Goal: Task Accomplishment & Management: Manage account settings

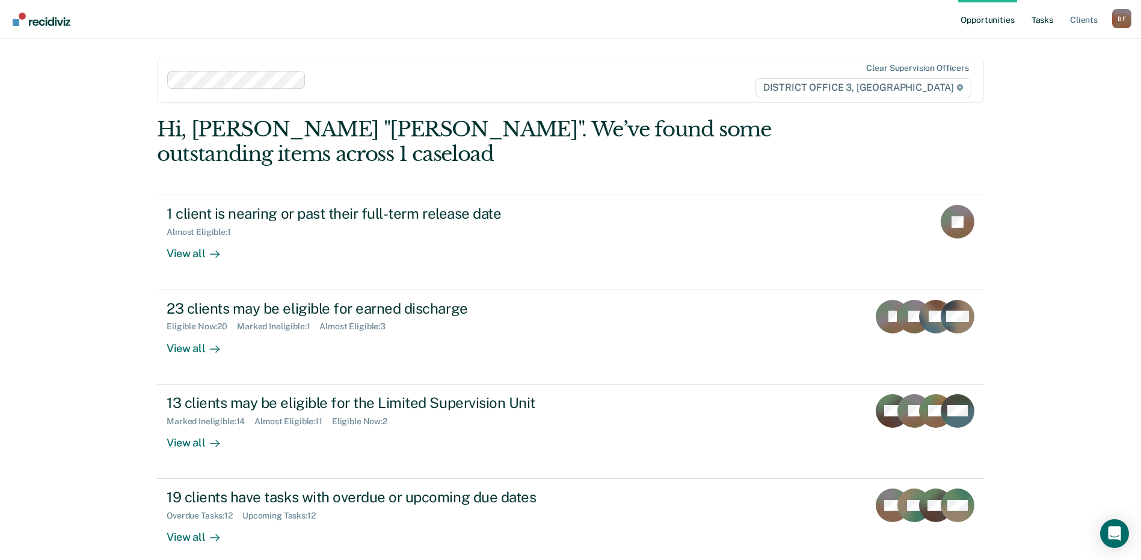
click at [1046, 17] on link "Tasks" at bounding box center [1042, 19] width 26 height 38
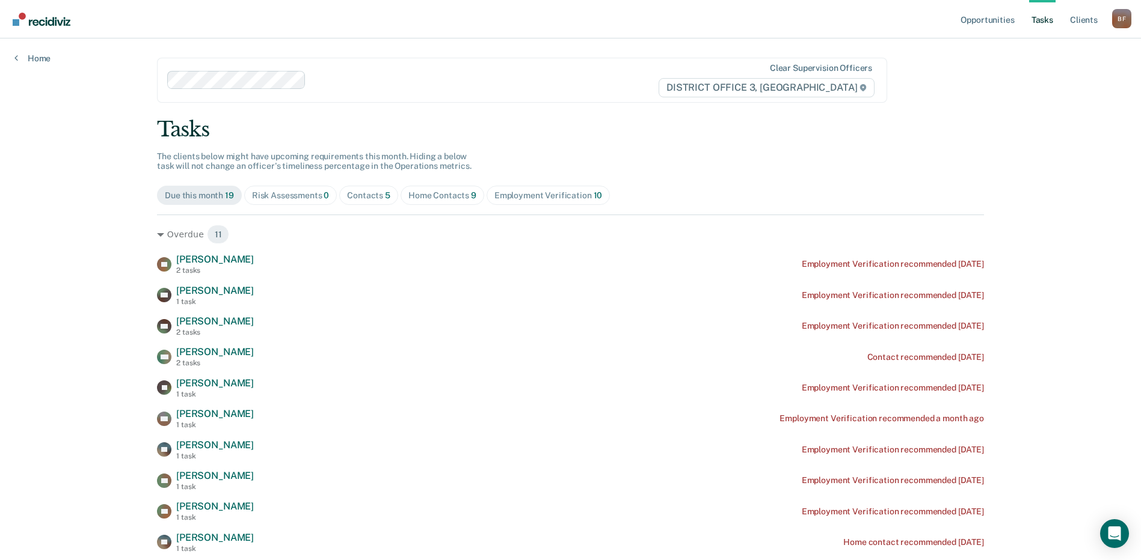
click at [427, 194] on div "Home Contacts 9" at bounding box center [442, 196] width 68 height 10
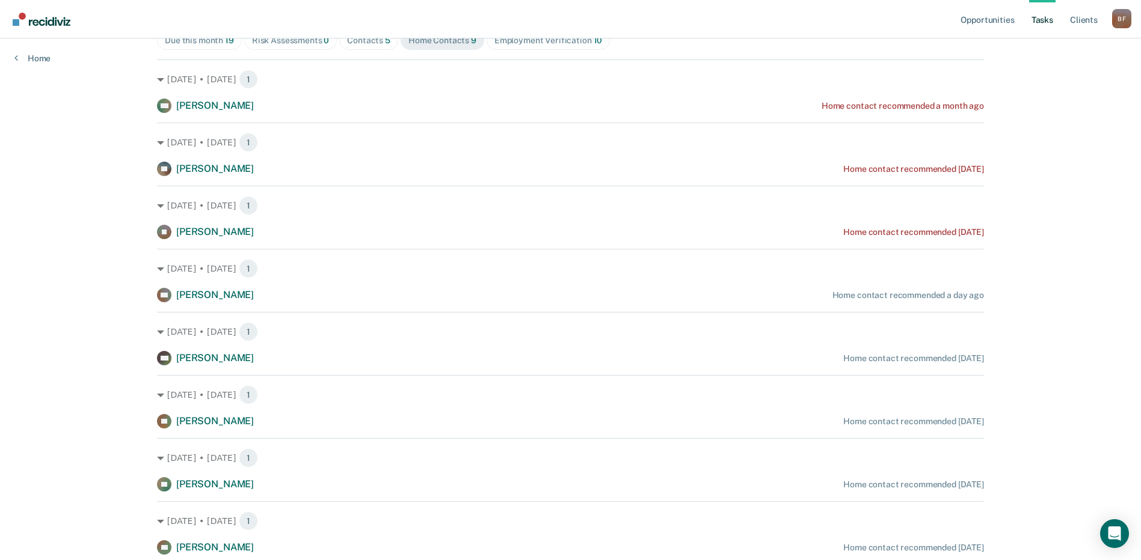
scroll to position [141, 0]
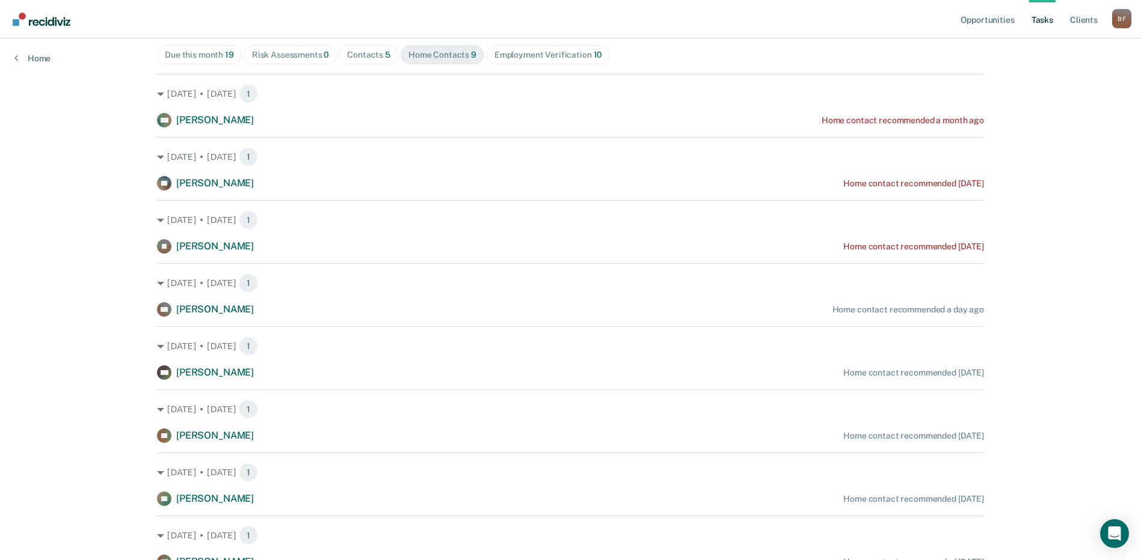
click at [529, 54] on div "Employment Verification 10" at bounding box center [548, 55] width 108 height 10
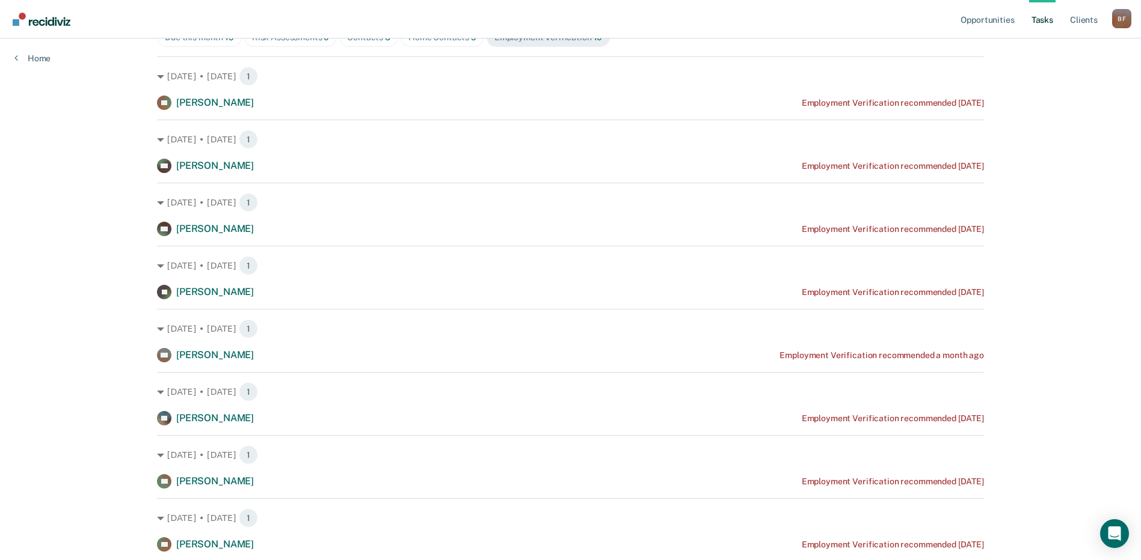
scroll to position [0, 0]
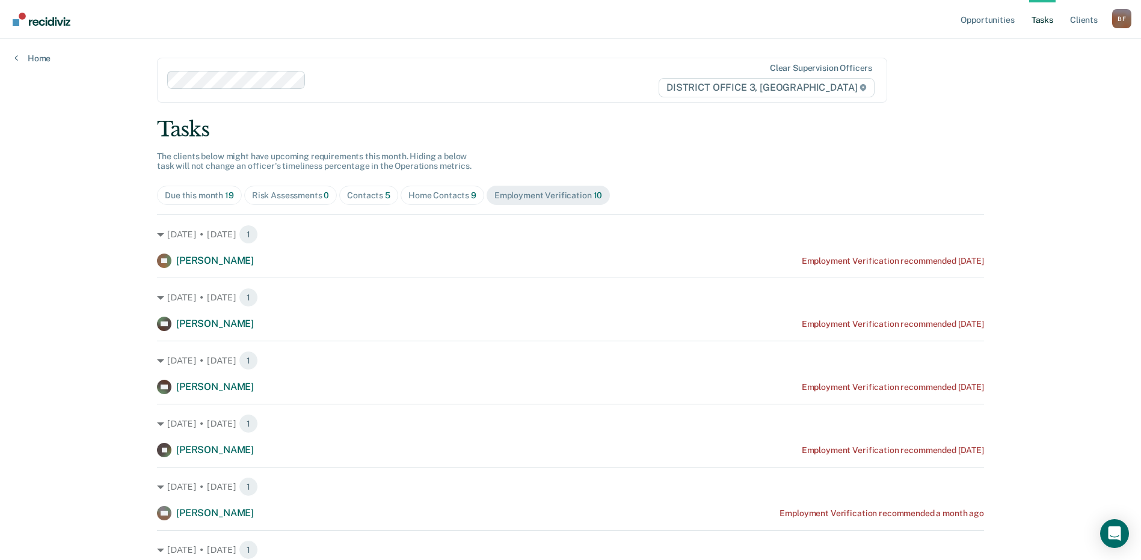
click at [424, 194] on div "Home Contacts 9" at bounding box center [442, 196] width 68 height 10
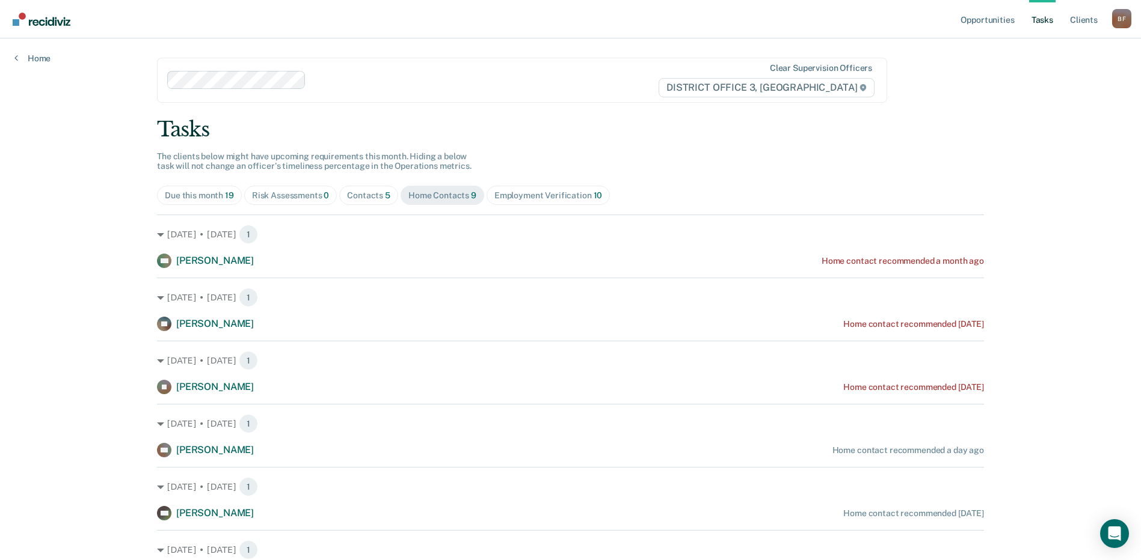
click at [361, 195] on div "Contacts 5" at bounding box center [368, 196] width 43 height 10
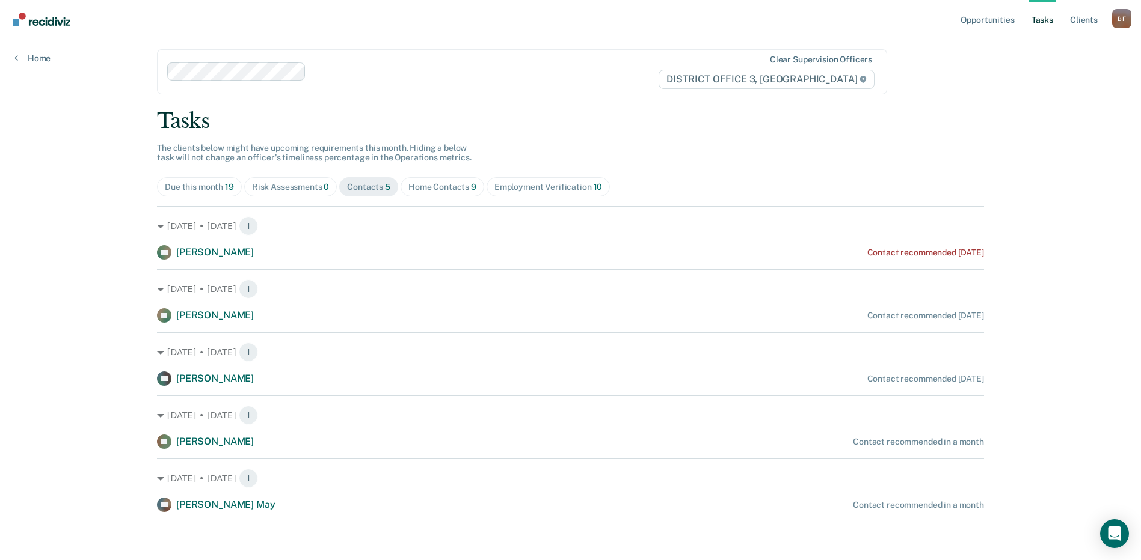
click at [313, 189] on div "Risk Assessments 0" at bounding box center [291, 187] width 78 height 10
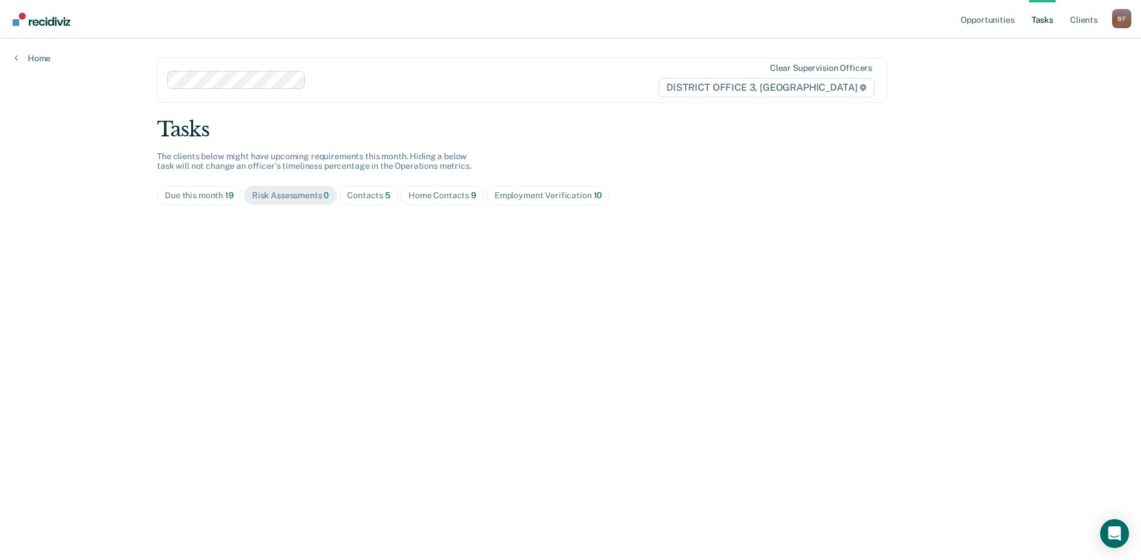
scroll to position [0, 0]
click at [361, 192] on div "Contacts 5" at bounding box center [369, 196] width 43 height 10
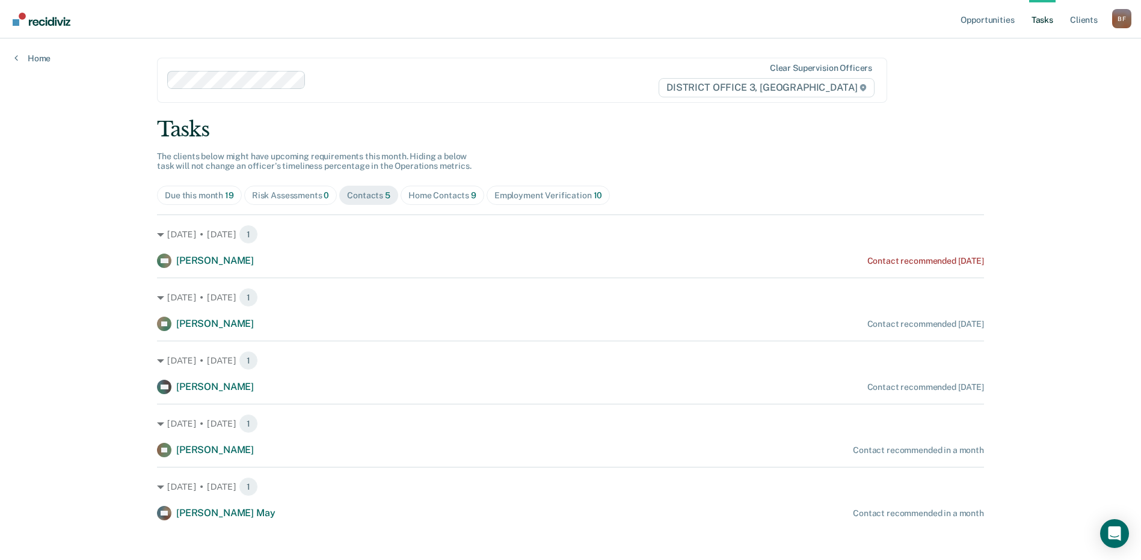
click at [448, 195] on div "Home Contacts 9" at bounding box center [442, 196] width 68 height 10
click at [366, 197] on div "Contacts 5" at bounding box center [368, 196] width 43 height 10
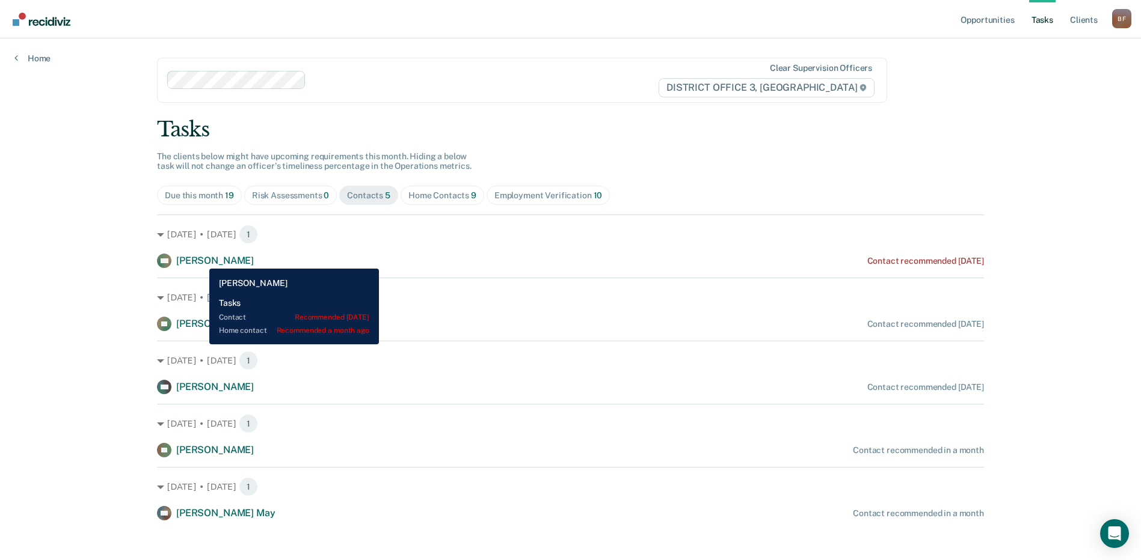
click at [200, 260] on span "[PERSON_NAME]" at bounding box center [215, 260] width 78 height 11
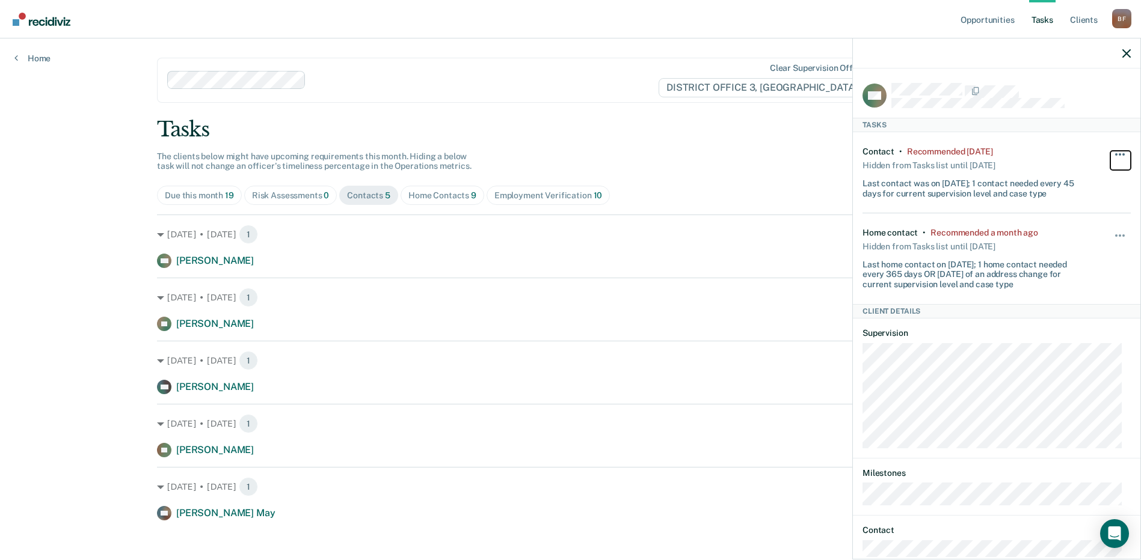
click at [1122, 153] on span "button" at bounding box center [1123, 154] width 2 height 2
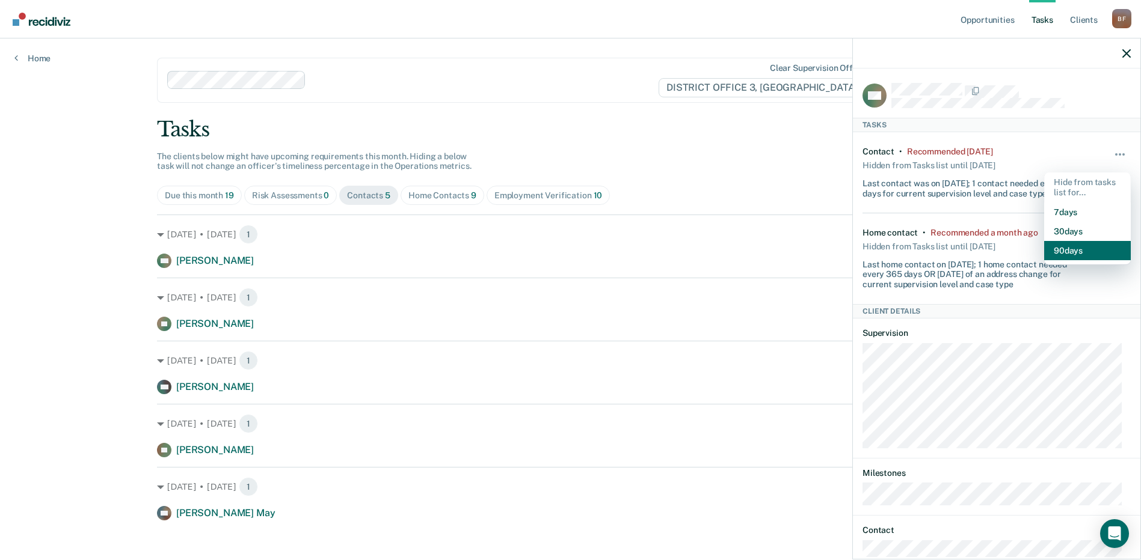
click at [1057, 248] on button "90 days" at bounding box center [1087, 250] width 87 height 19
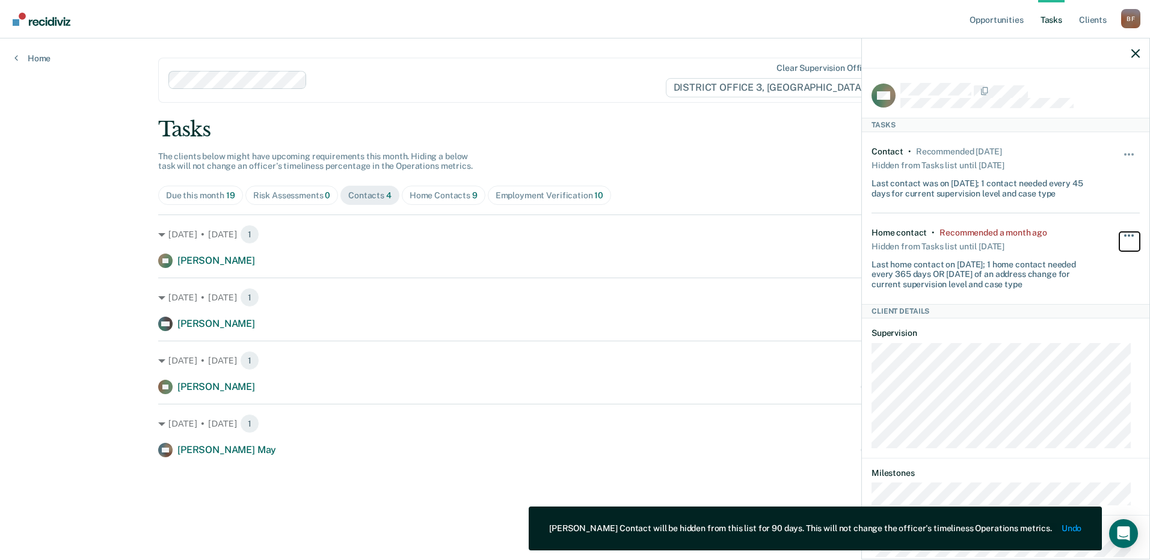
click at [1120, 236] on button "button" at bounding box center [1129, 241] width 20 height 19
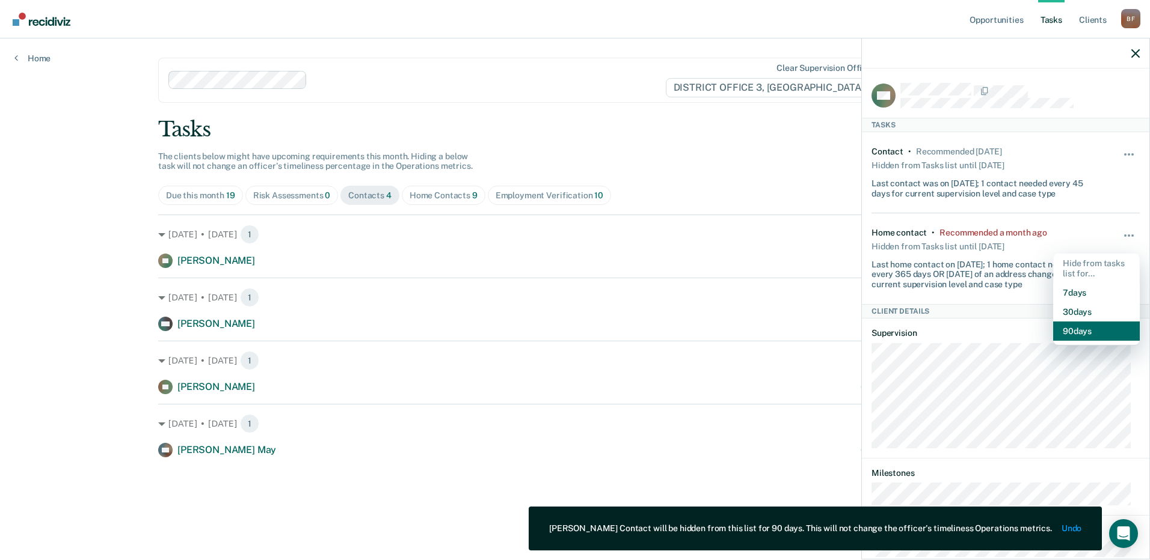
click at [1084, 327] on button "90 days" at bounding box center [1096, 331] width 87 height 19
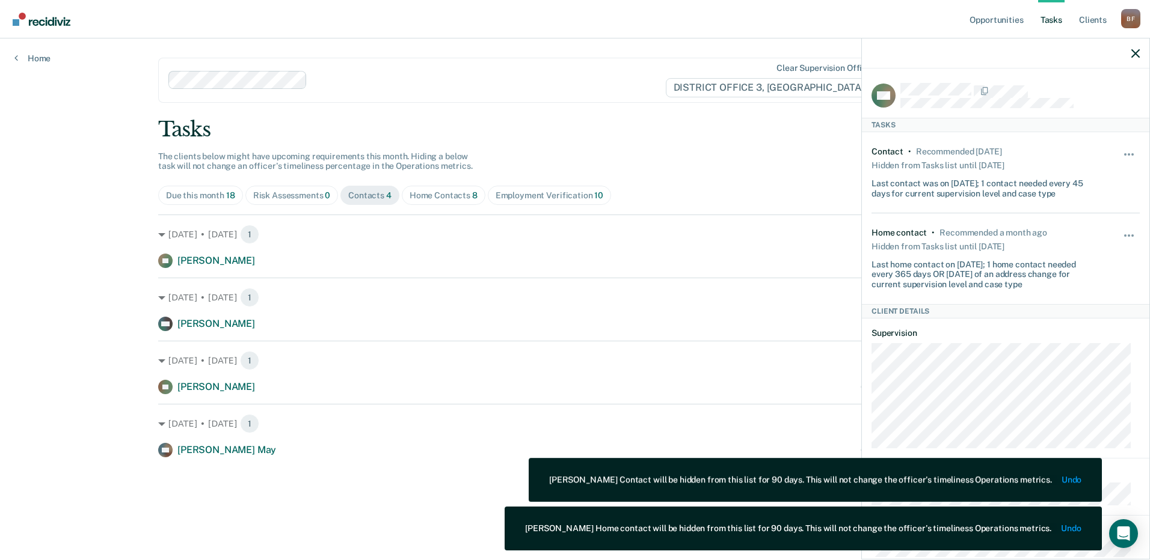
click at [433, 195] on div "Home Contacts 8" at bounding box center [443, 196] width 68 height 10
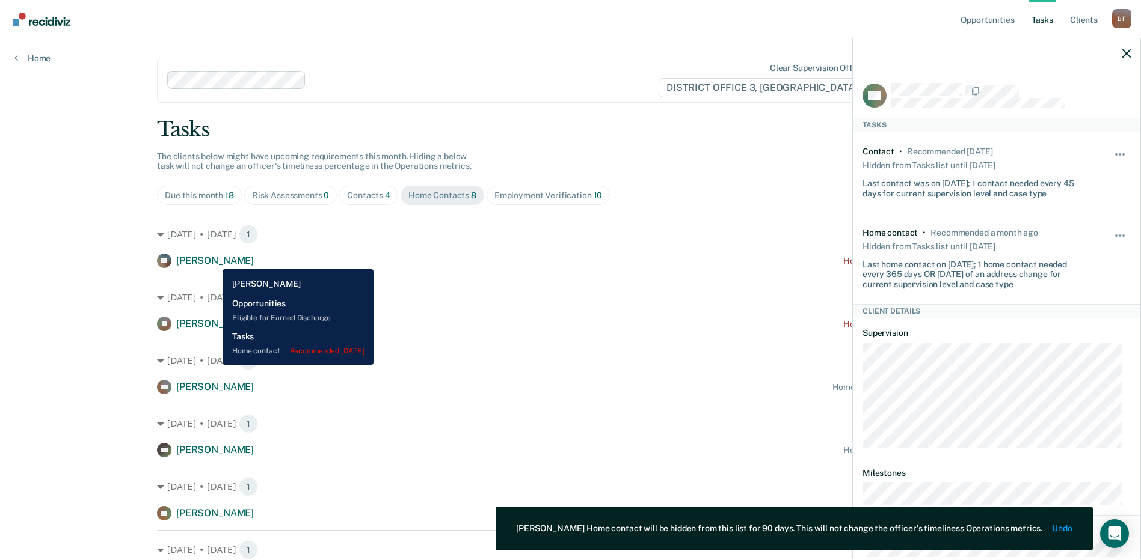
click at [213, 260] on span "[PERSON_NAME]" at bounding box center [215, 260] width 78 height 11
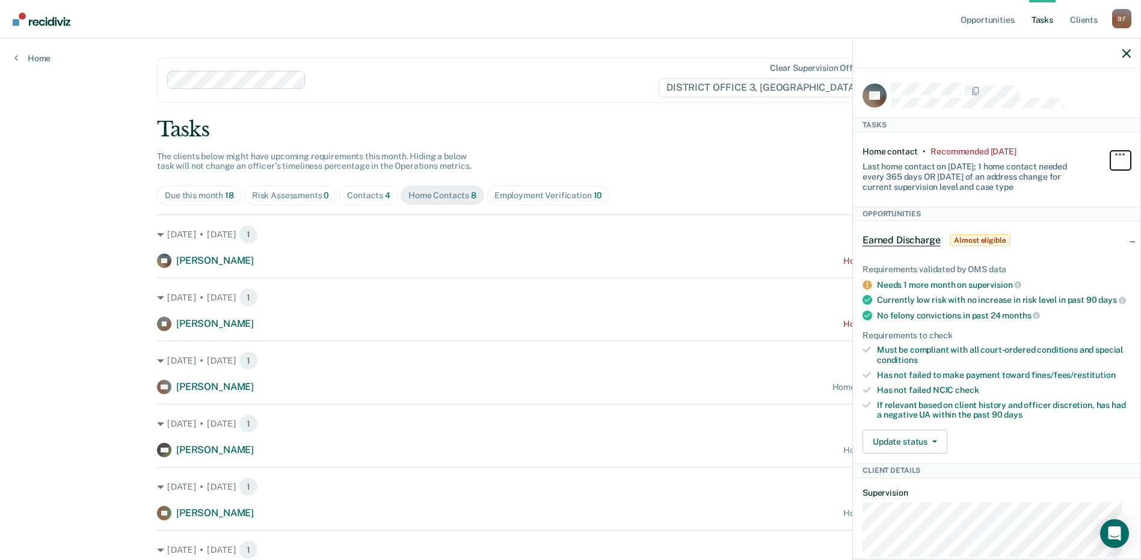
click at [1122, 153] on span "button" at bounding box center [1123, 154] width 2 height 2
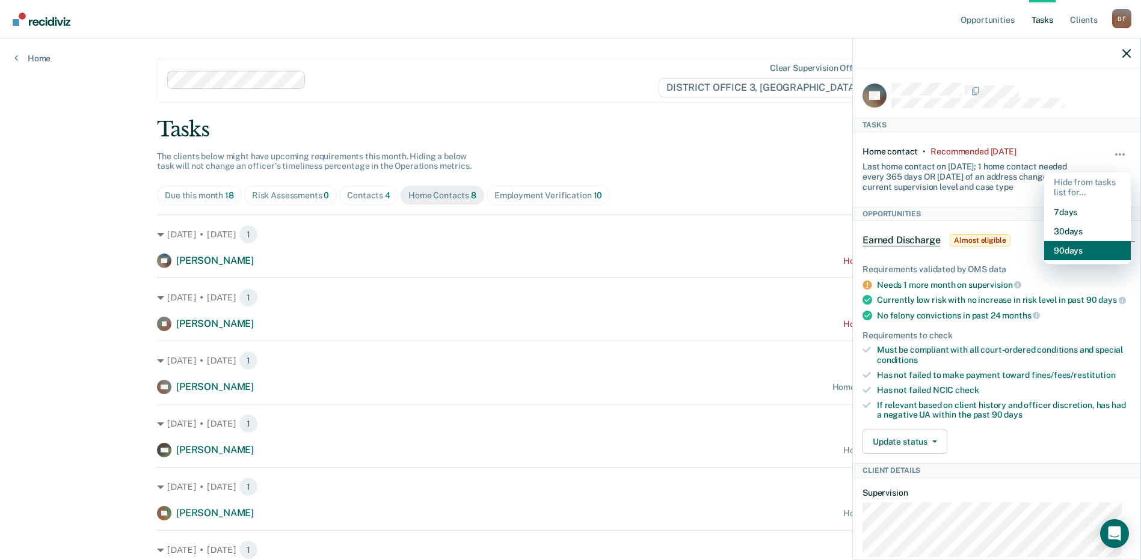
click at [1071, 248] on button "90 days" at bounding box center [1087, 250] width 87 height 19
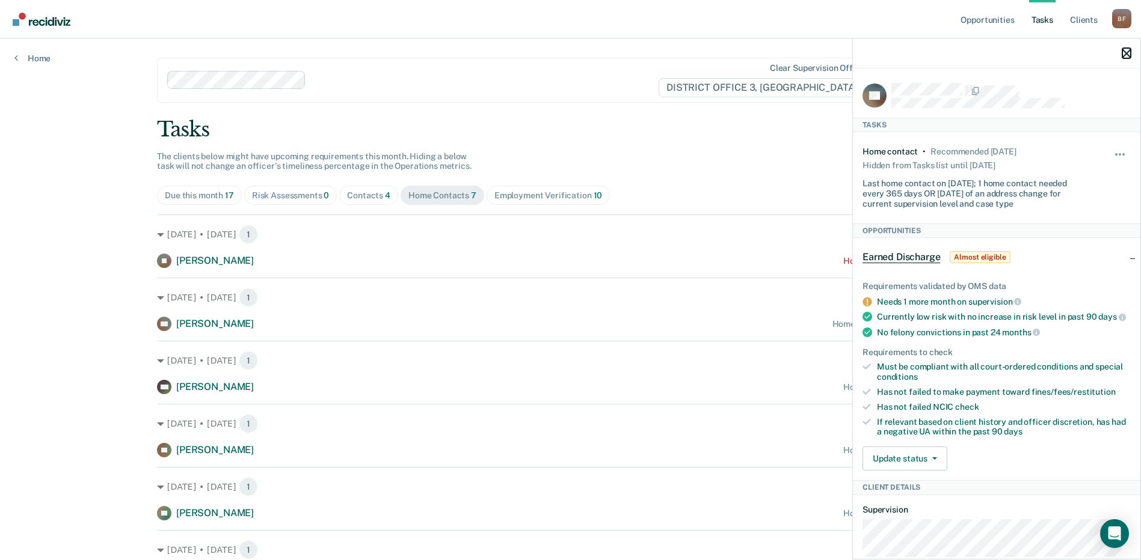
click at [1126, 52] on icon "button" at bounding box center [1126, 53] width 8 height 8
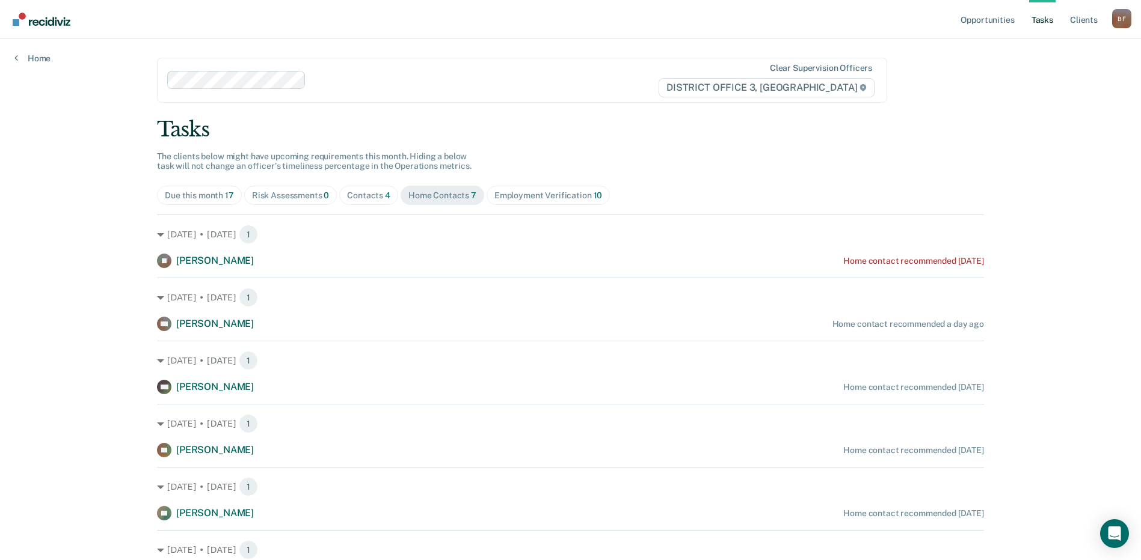
click at [437, 192] on div "Home Contacts 7" at bounding box center [442, 196] width 68 height 10
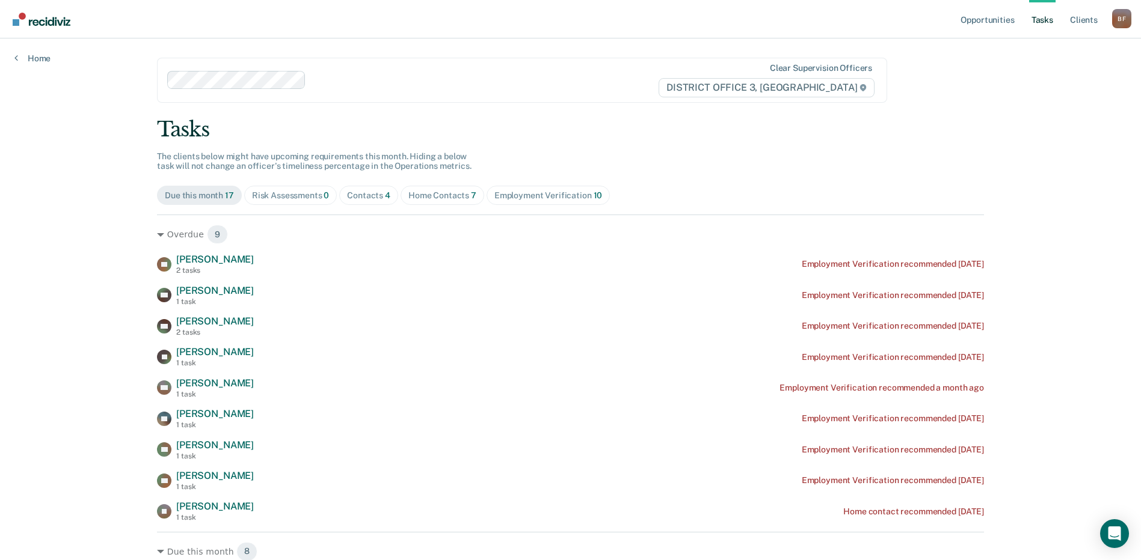
click at [437, 194] on div "Home Contacts 7" at bounding box center [442, 196] width 68 height 10
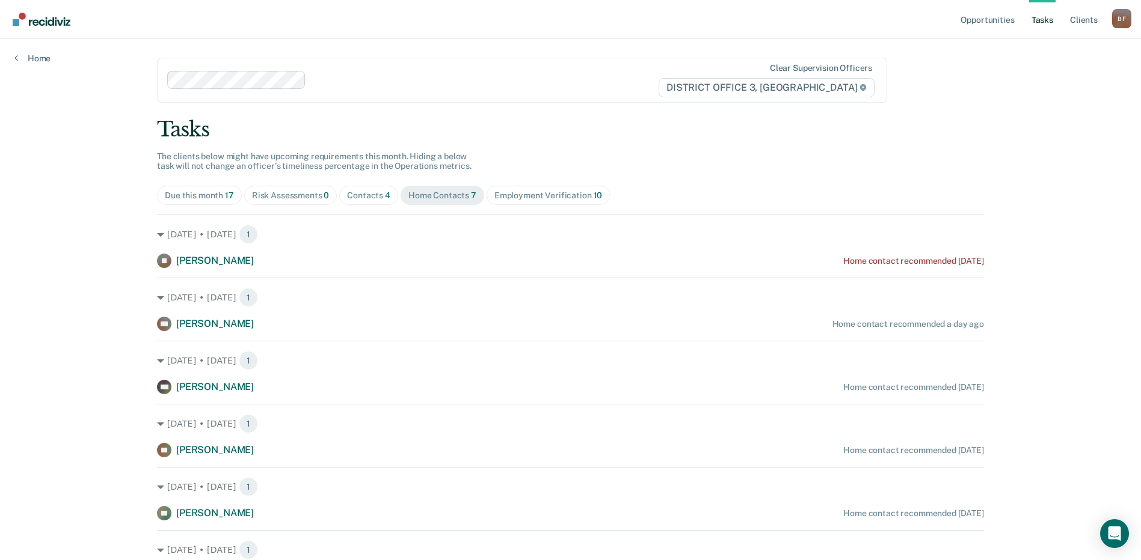
click at [379, 195] on div "Contacts 4" at bounding box center [368, 196] width 43 height 10
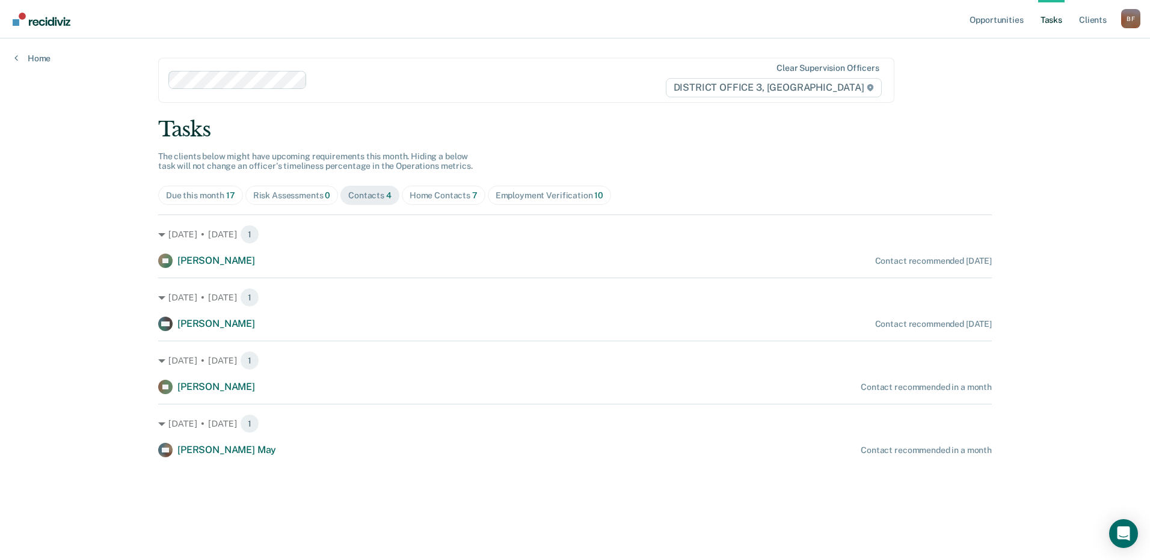
click at [456, 194] on div "Home Contacts 7" at bounding box center [443, 196] width 68 height 10
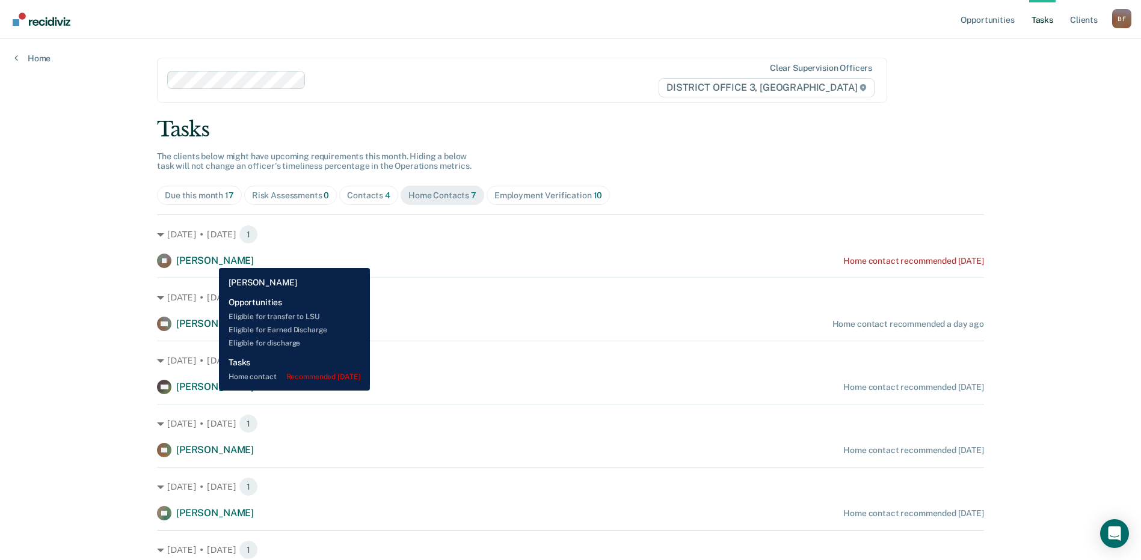
click at [210, 259] on span "[PERSON_NAME]" at bounding box center [215, 260] width 78 height 11
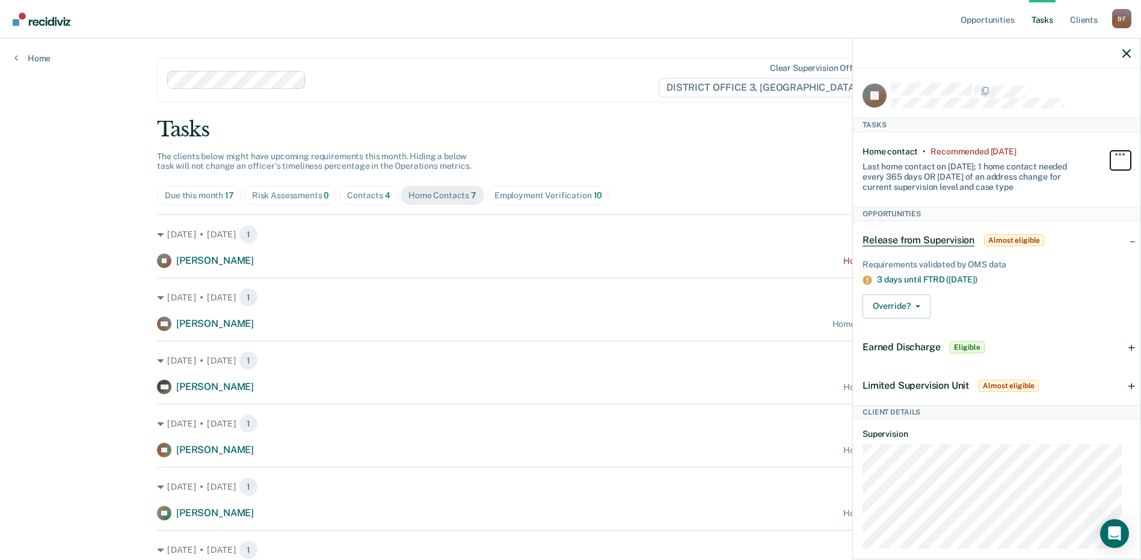
click at [1115, 151] on button "button" at bounding box center [1120, 160] width 20 height 19
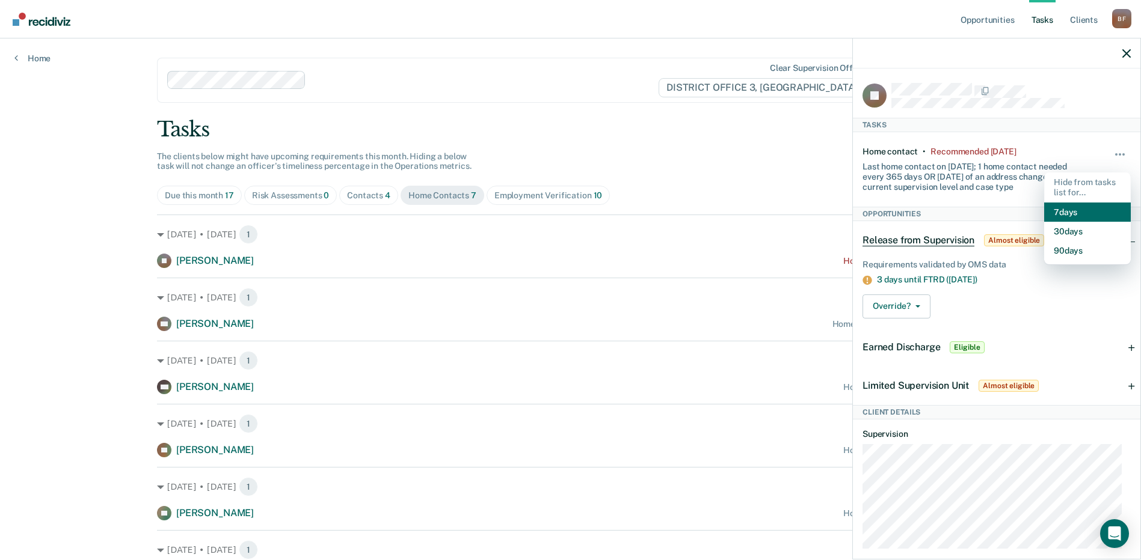
click at [1071, 212] on button "7 days" at bounding box center [1087, 212] width 87 height 19
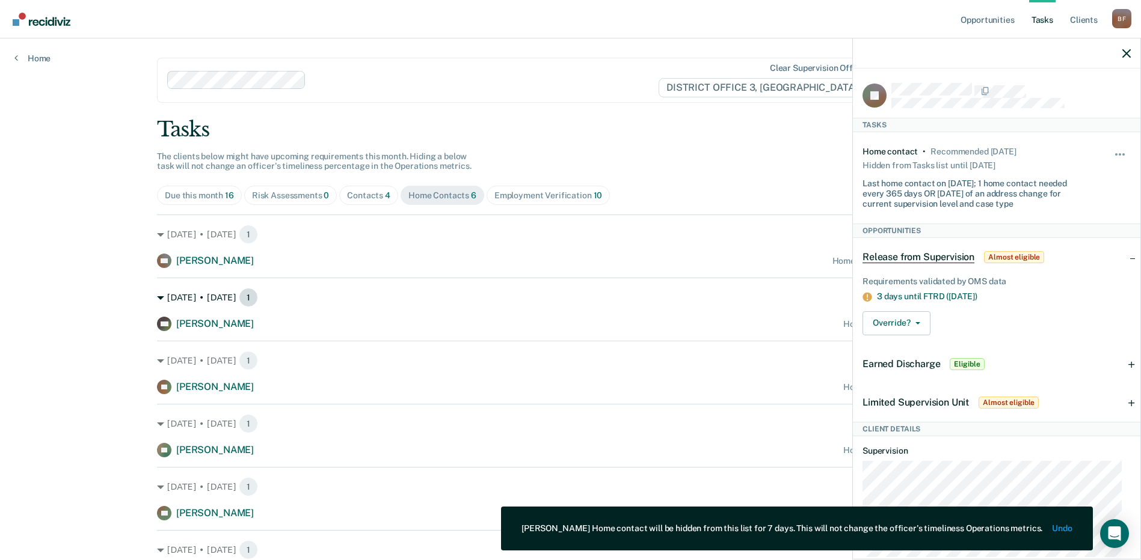
click at [619, 299] on div "[DATE] • [DATE] 1" at bounding box center [570, 297] width 827 height 19
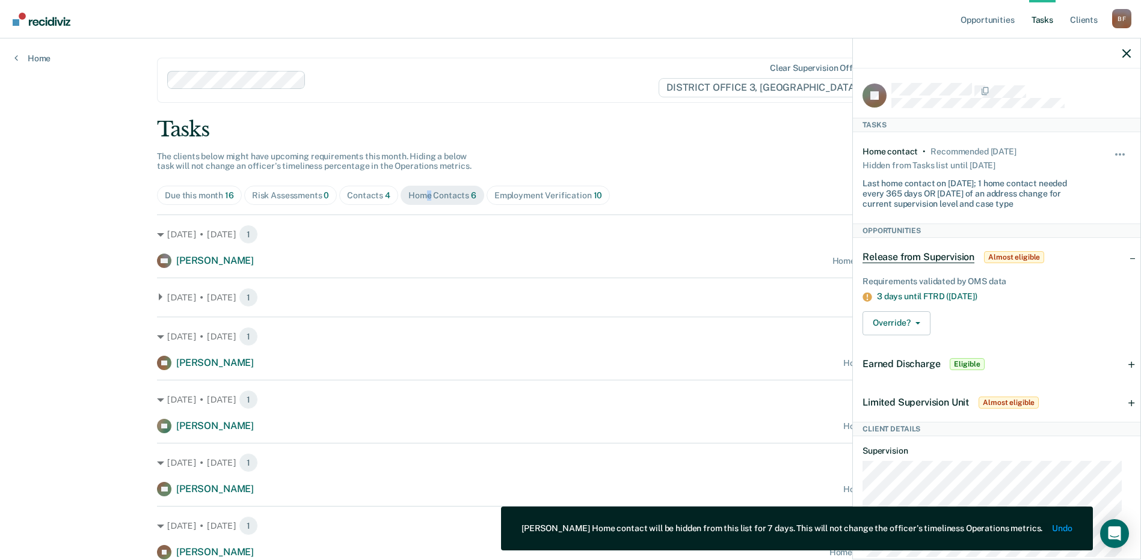
click at [424, 196] on div "Home Contacts 6" at bounding box center [442, 196] width 68 height 10
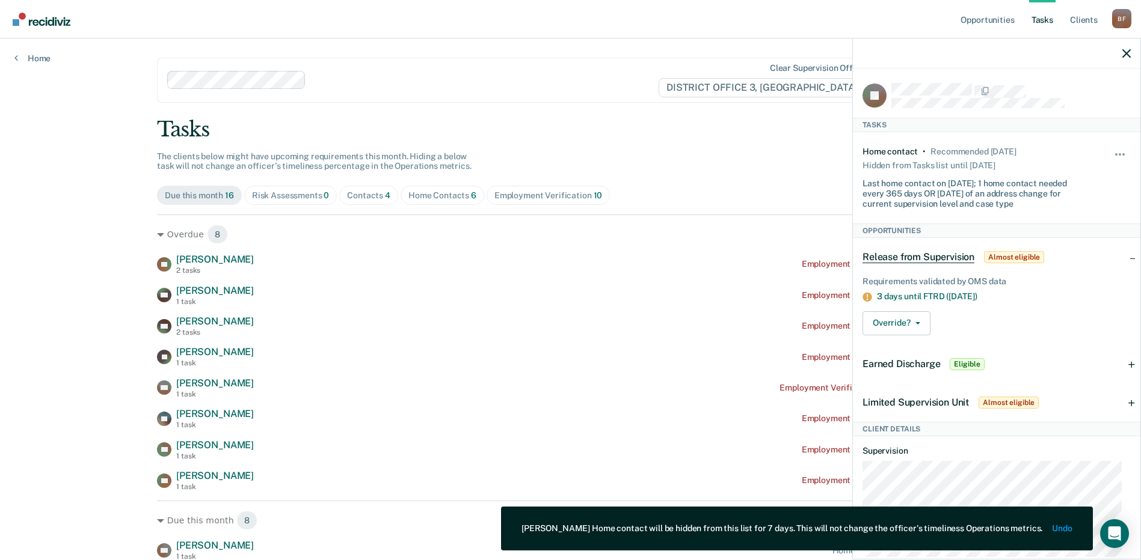
drag, startPoint x: 424, startPoint y: 196, endPoint x: 413, endPoint y: 195, distance: 10.8
click at [413, 195] on div "Home Contacts 6" at bounding box center [442, 196] width 68 height 10
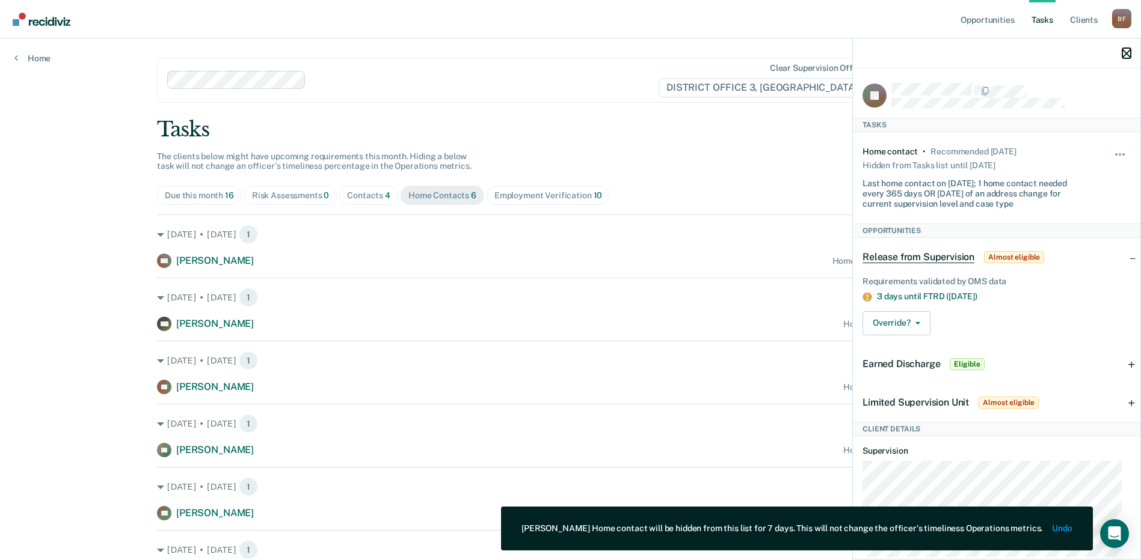
click at [1127, 50] on icon "button" at bounding box center [1126, 53] width 8 height 8
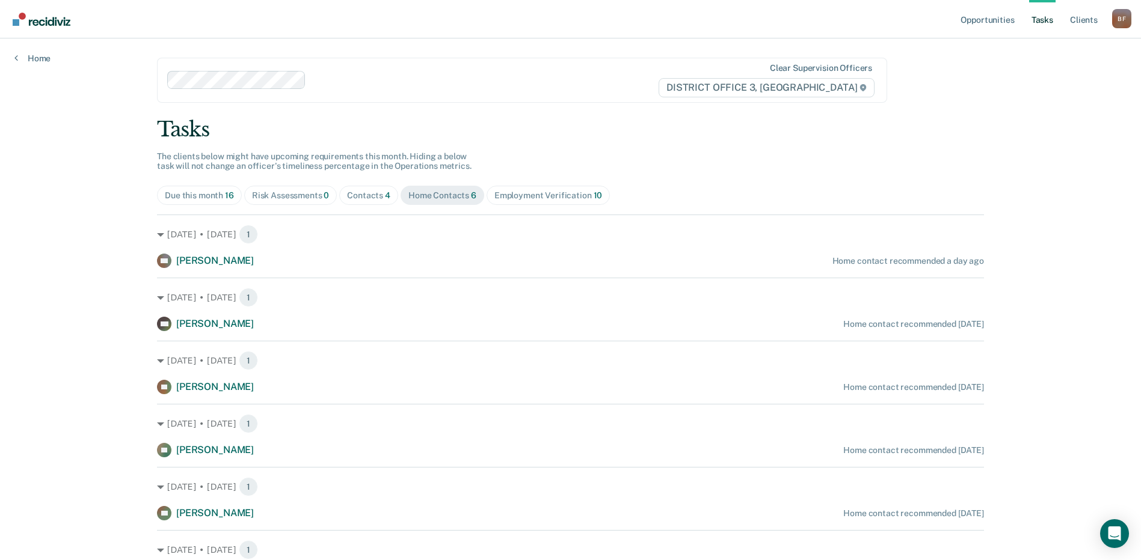
click at [366, 192] on div "Contacts 4" at bounding box center [368, 196] width 43 height 10
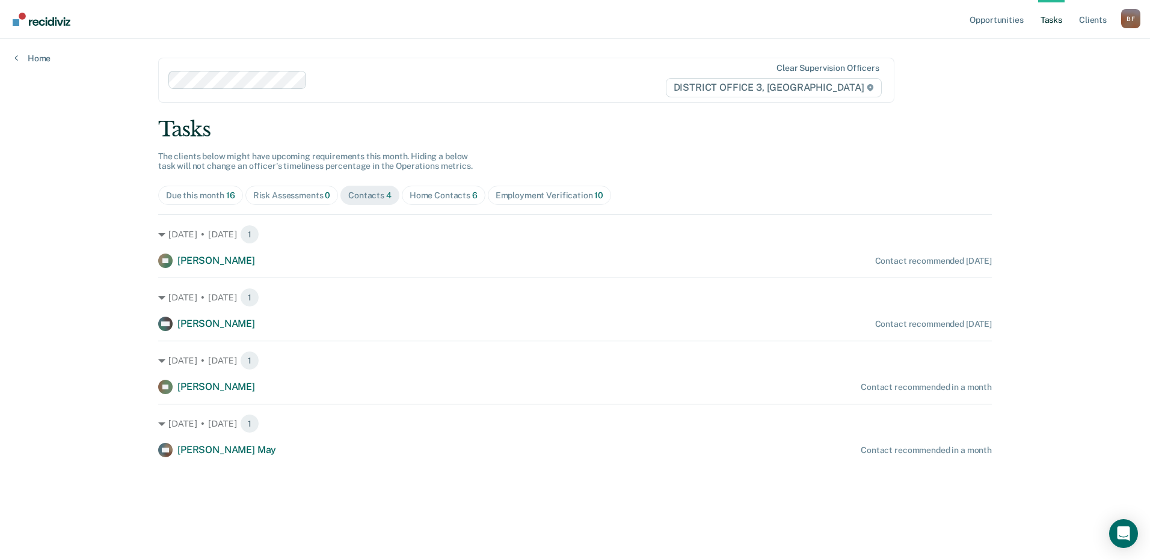
click at [297, 195] on div "Risk Assessments 0" at bounding box center [292, 196] width 78 height 10
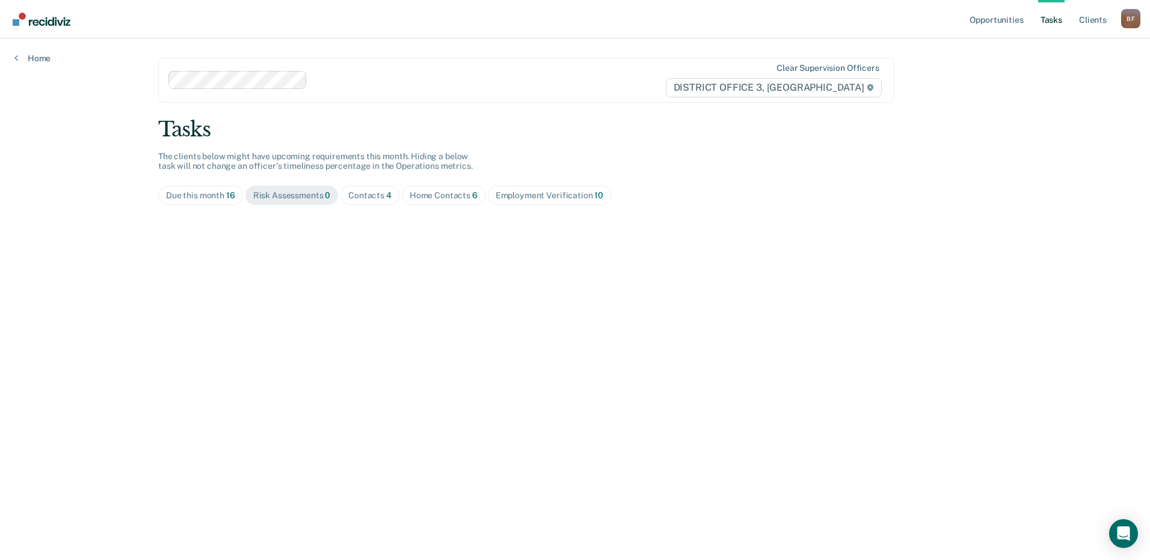
click at [373, 195] on div "Contacts 4" at bounding box center [369, 196] width 43 height 10
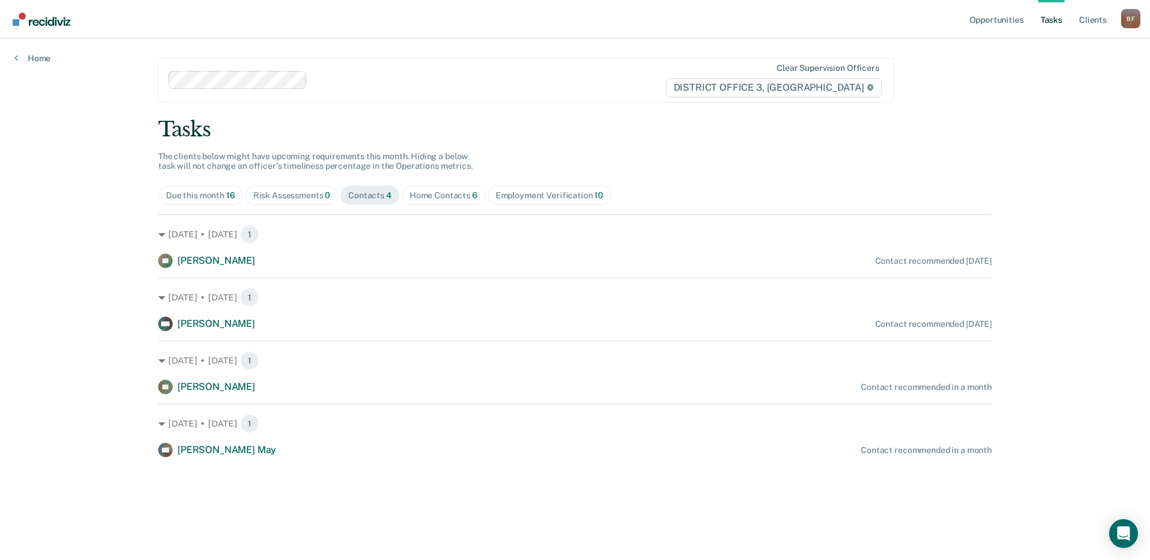
click at [458, 197] on div "Home Contacts 6" at bounding box center [443, 196] width 68 height 10
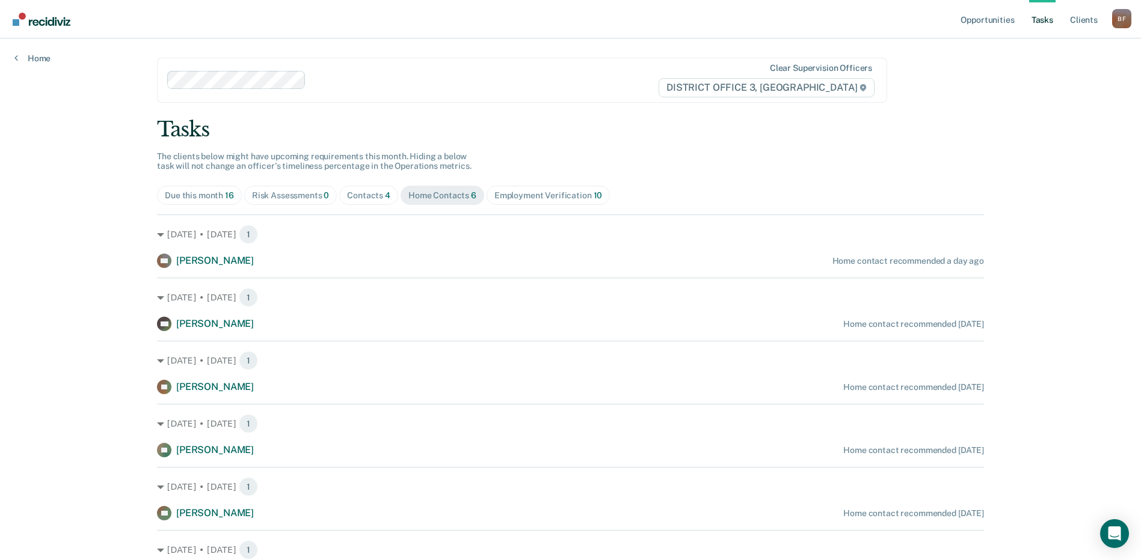
click at [362, 195] on div "Contacts 4" at bounding box center [368, 196] width 43 height 10
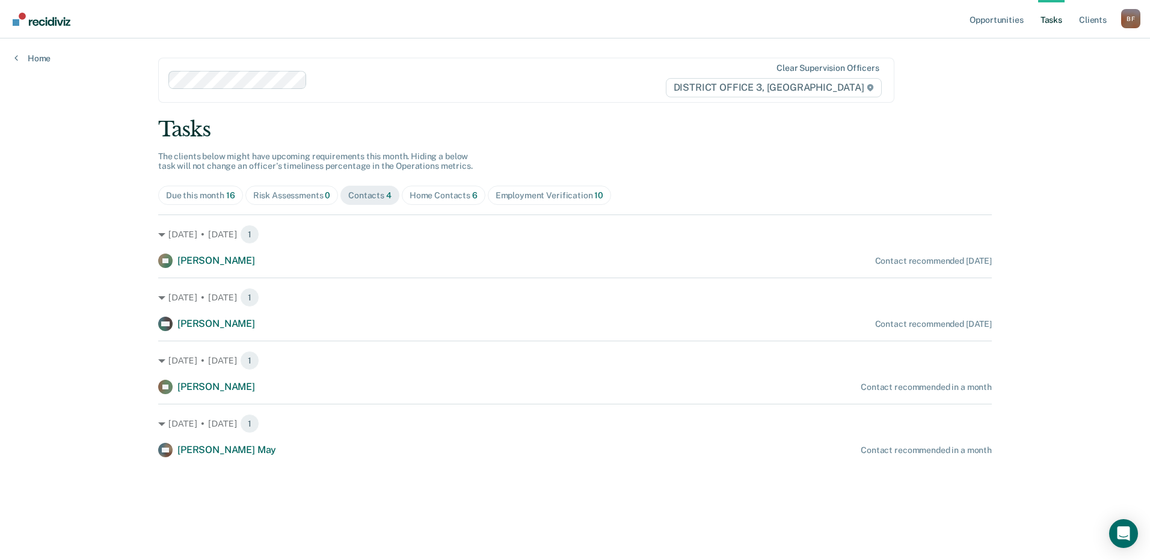
click at [434, 198] on div "Home Contacts 6" at bounding box center [443, 196] width 68 height 10
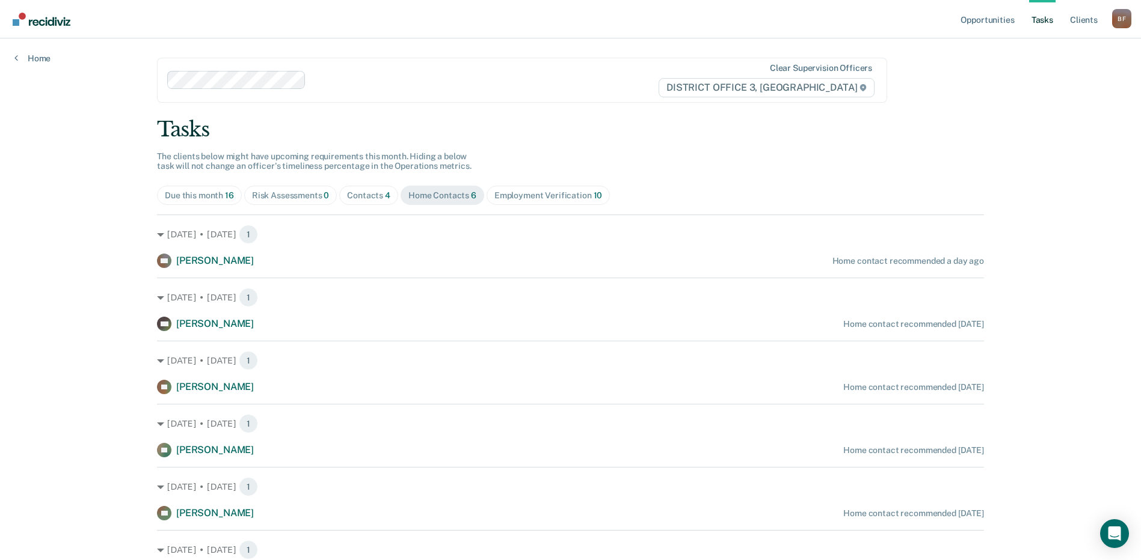
click at [1117, 22] on div "B F" at bounding box center [1121, 18] width 19 height 19
click at [1037, 79] on link "Log Out" at bounding box center [1073, 79] width 97 height 10
